Goal: Task Accomplishment & Management: Use online tool/utility

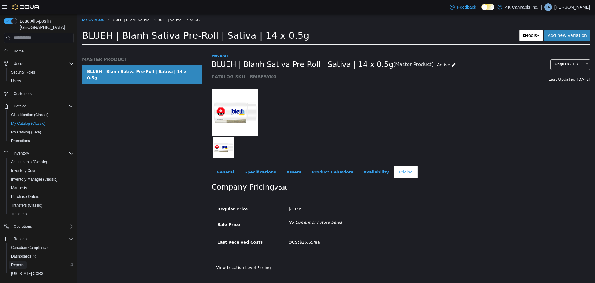
click at [22, 262] on span "Reports" at bounding box center [17, 264] width 13 height 5
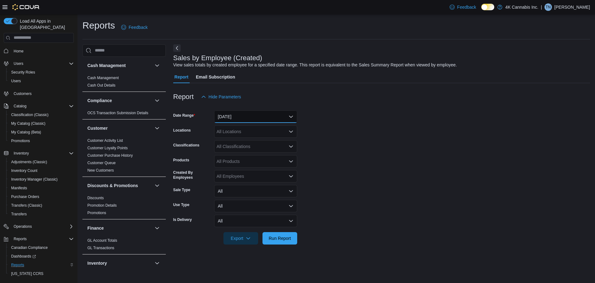
click at [292, 115] on button "[DATE]" at bounding box center [255, 116] width 83 height 12
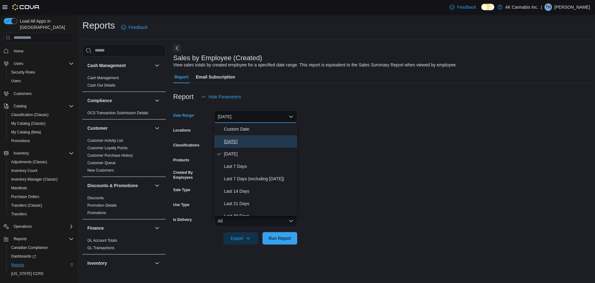
click at [229, 144] on span "[DATE]" at bounding box center [259, 141] width 71 height 7
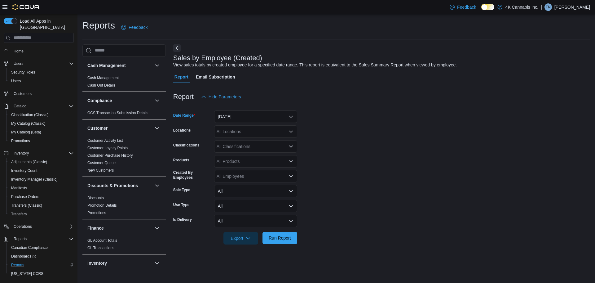
click at [285, 239] on span "Run Report" at bounding box center [280, 238] width 22 height 6
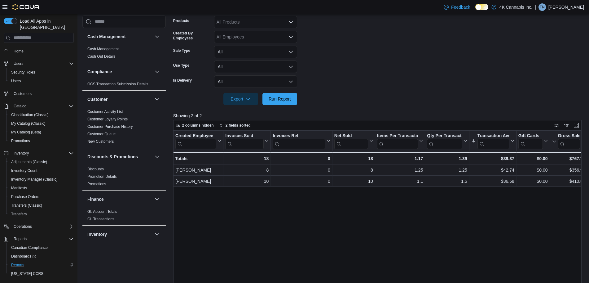
scroll to position [139, 0]
click at [281, 99] on span "Run Report" at bounding box center [280, 98] width 22 height 6
click at [286, 98] on span "Run Report" at bounding box center [280, 98] width 22 height 6
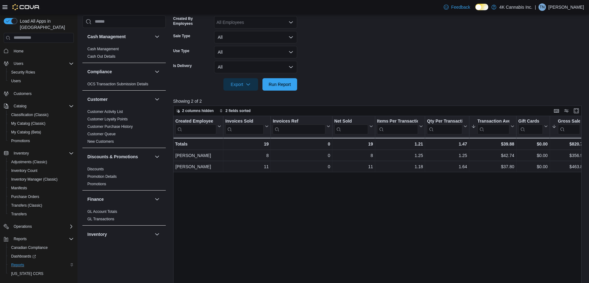
scroll to position [154, 0]
click at [372, 87] on form "Date Range [DATE] Locations All Locations Classifications All Classifications P…" at bounding box center [379, 19] width 413 height 141
